Goal: Task Accomplishment & Management: Use online tool/utility

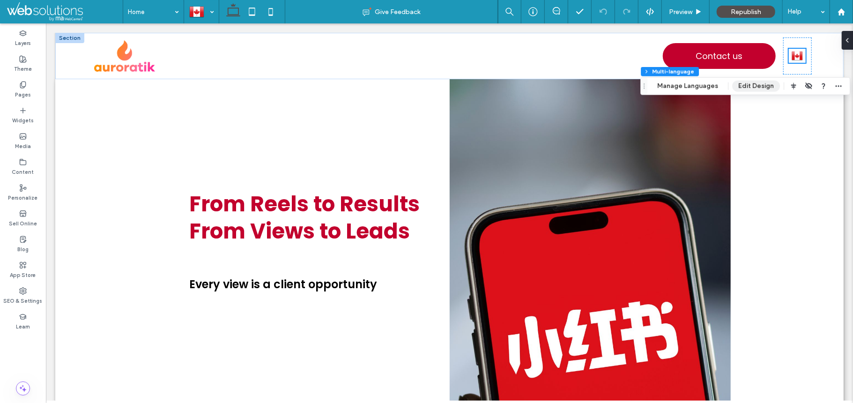
click at [749, 85] on button "Edit Design" at bounding box center [756, 86] width 48 height 11
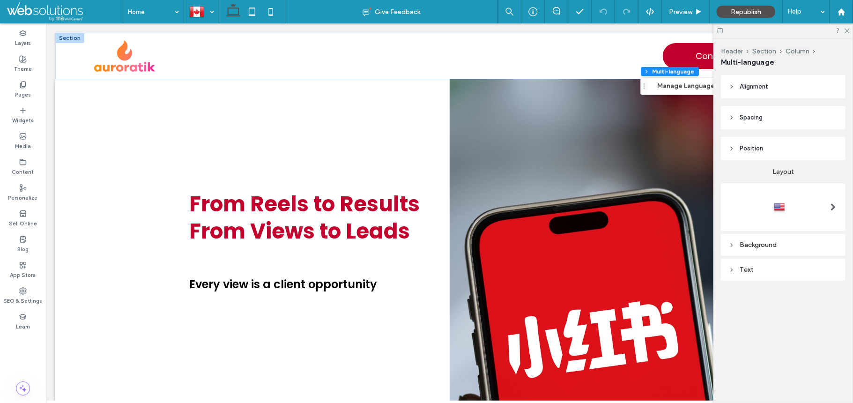
click at [838, 202] on div at bounding box center [833, 207] width 19 height 15
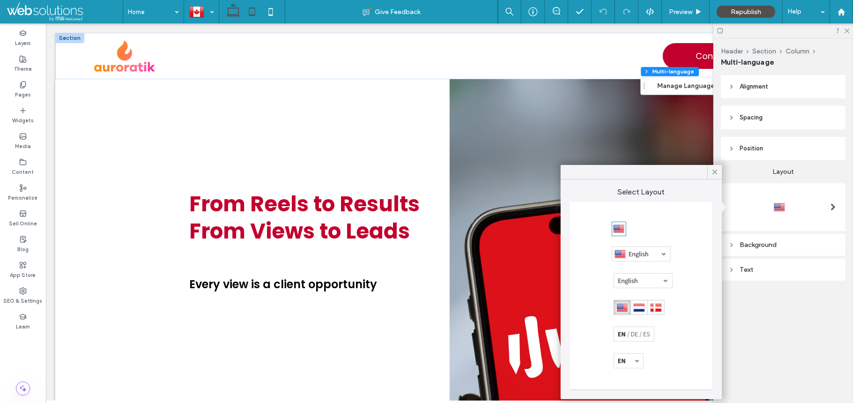
click at [254, 7] on icon at bounding box center [252, 11] width 19 height 19
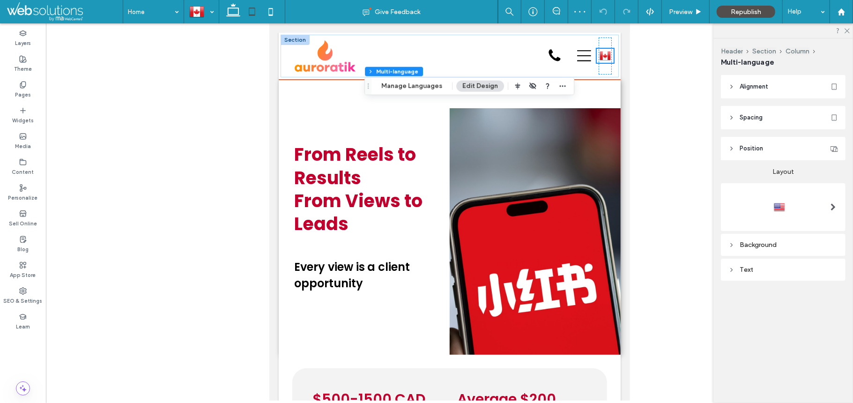
click at [599, 56] on img at bounding box center [604, 55] width 11 height 12
click at [787, 201] on div at bounding box center [784, 207] width 110 height 15
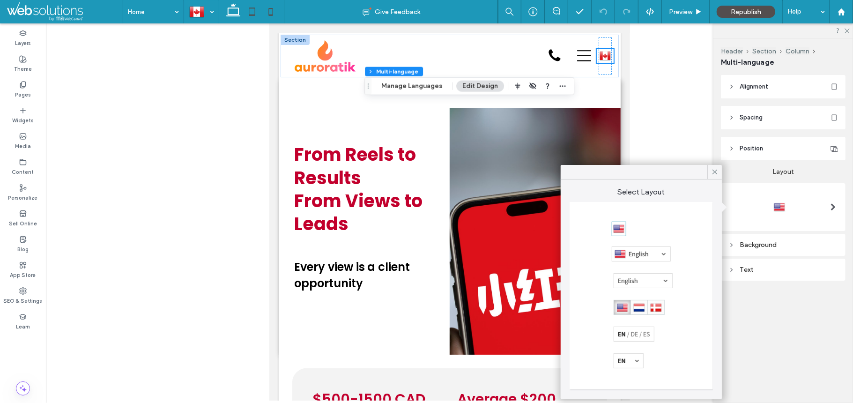
click at [274, 15] on icon at bounding box center [270, 11] width 19 height 19
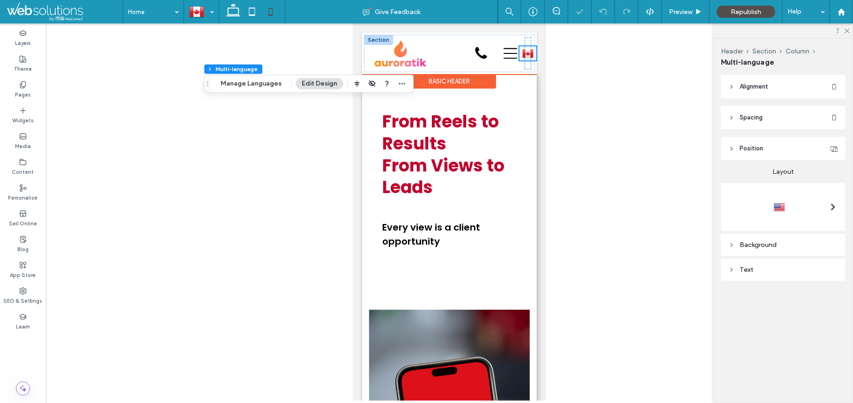
click at [522, 56] on img at bounding box center [527, 53] width 11 height 12
click at [809, 207] on div at bounding box center [784, 207] width 110 height 15
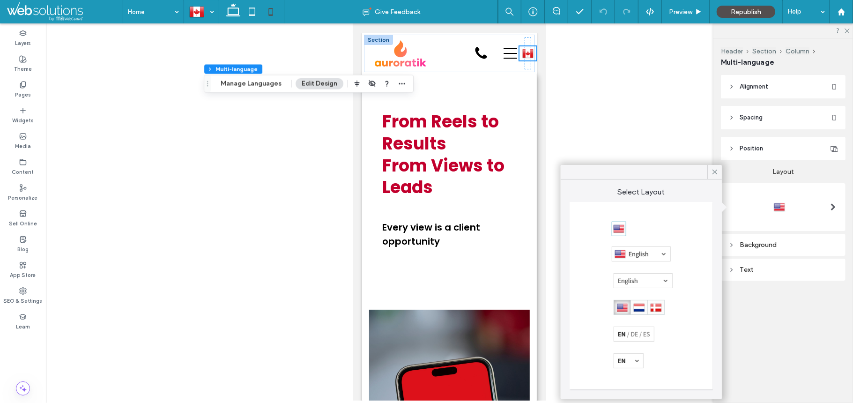
click at [613, 111] on div at bounding box center [449, 211] width 807 height 377
